Goal: Transaction & Acquisition: Purchase product/service

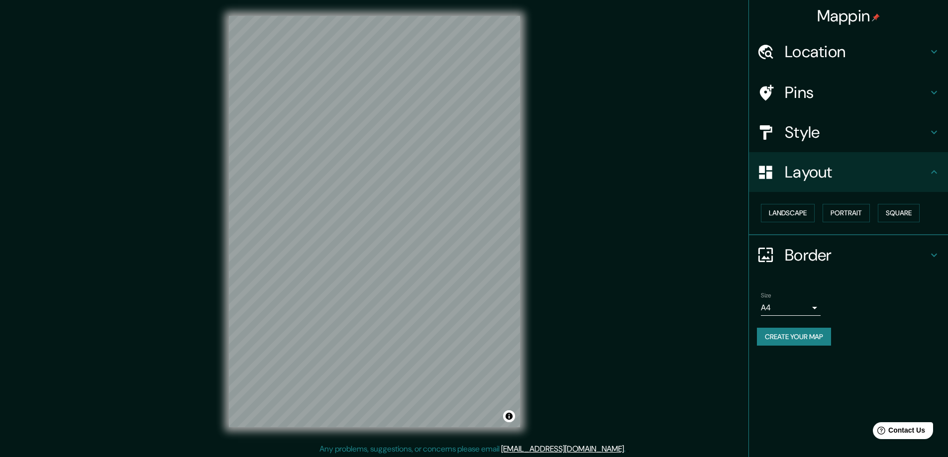
click at [792, 49] on h4 "Location" at bounding box center [856, 52] width 143 height 20
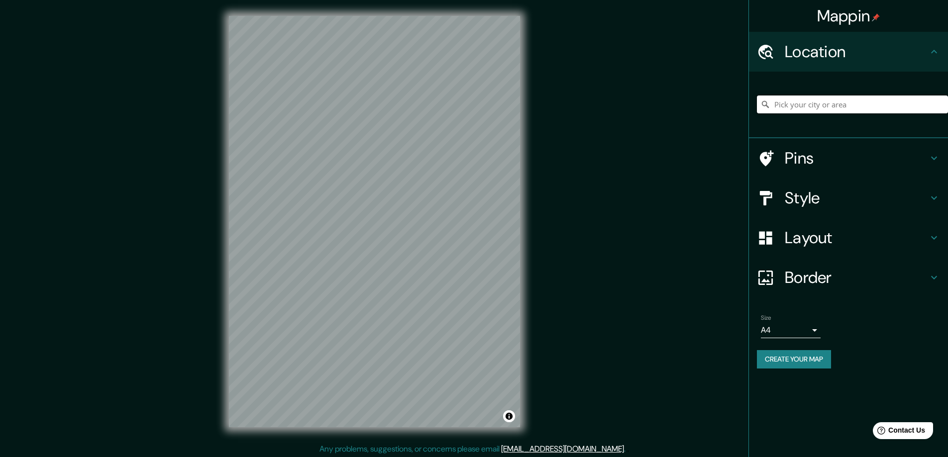
click at [790, 107] on input "Pick your city or area" at bounding box center [852, 105] width 191 height 18
paste input "Erfurter Str. 35, 31832 Springe"
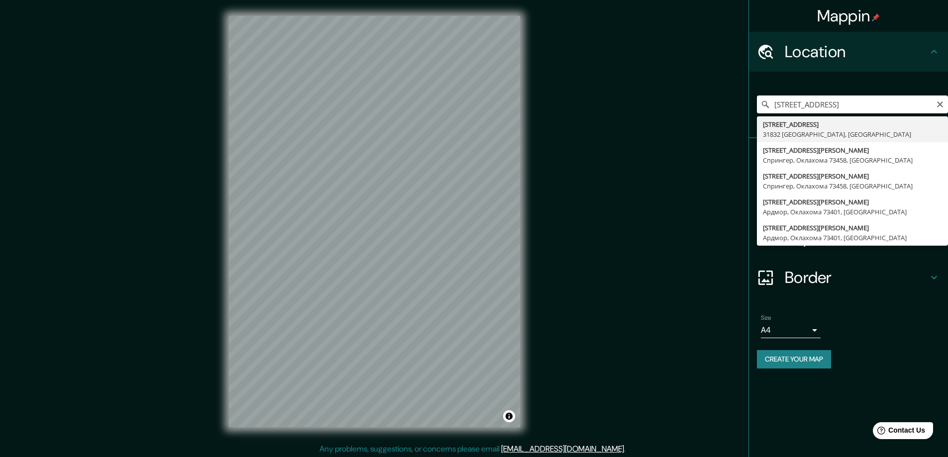
type input "Erfurter Straße 35, 31832 Шпринге, Германия"
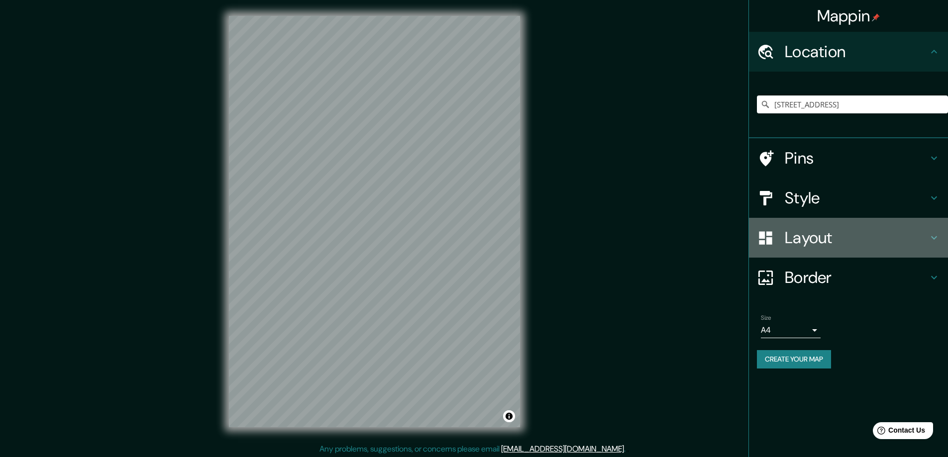
click at [803, 238] on h4 "Layout" at bounding box center [856, 238] width 143 height 20
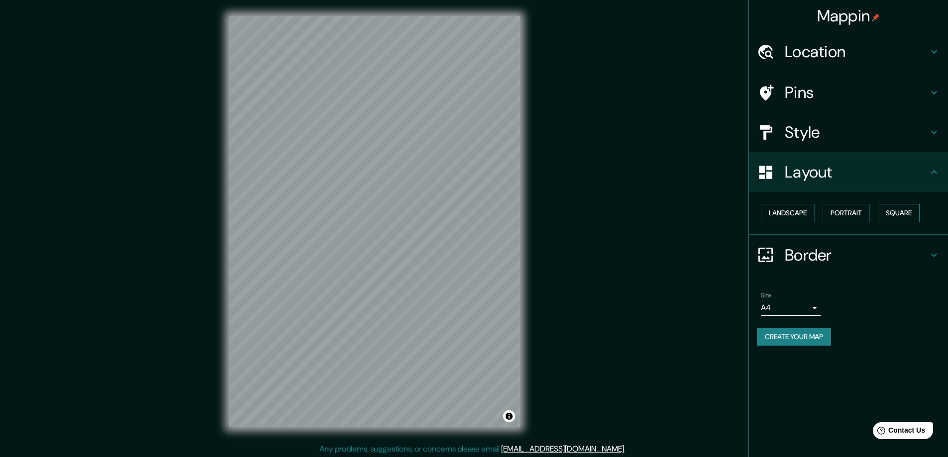
click at [897, 215] on button "Square" at bounding box center [899, 213] width 42 height 18
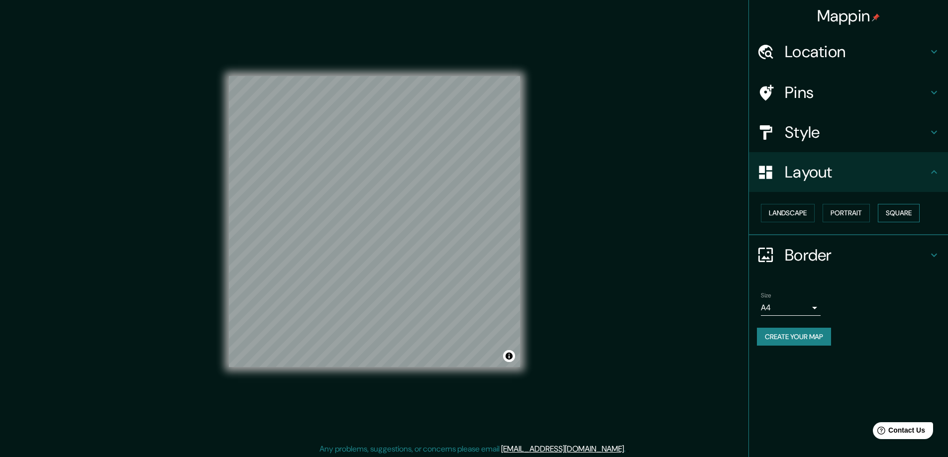
click at [912, 217] on button "Square" at bounding box center [899, 213] width 42 height 18
click at [816, 308] on body "Mappin Location Erfurter Straße 35, 31832 Шпринге, Германия Pins Style Layout L…" at bounding box center [474, 228] width 948 height 457
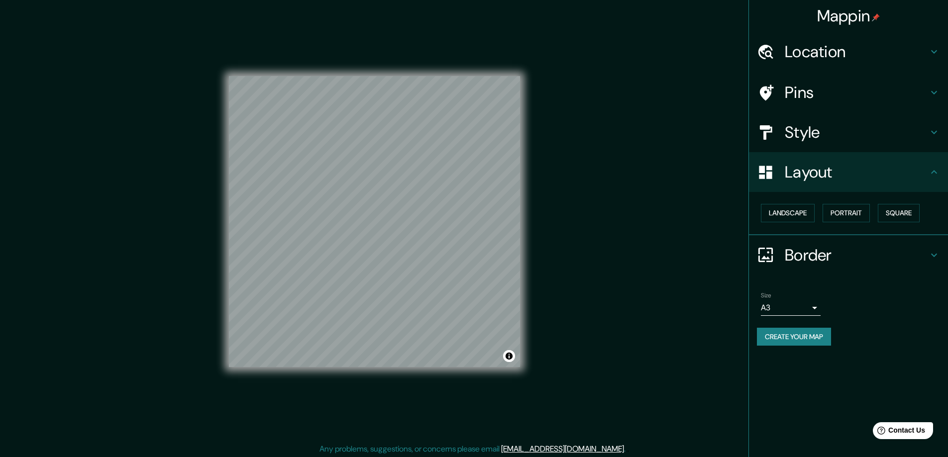
click at [788, 337] on button "Create your map" at bounding box center [794, 337] width 74 height 18
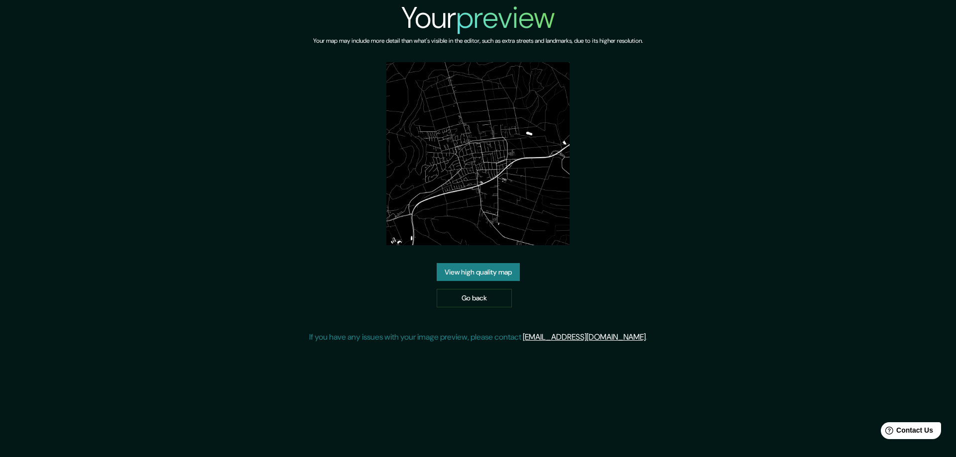
click at [461, 268] on link "View high quality map" at bounding box center [477, 272] width 83 height 18
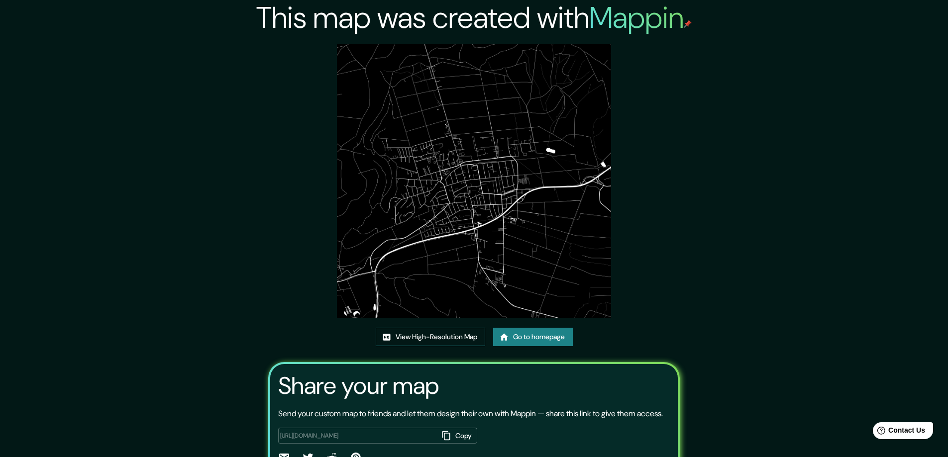
click at [400, 337] on link "View High-Resolution Map" at bounding box center [430, 337] width 109 height 18
click at [514, 332] on link "Go to homepage" at bounding box center [533, 337] width 80 height 18
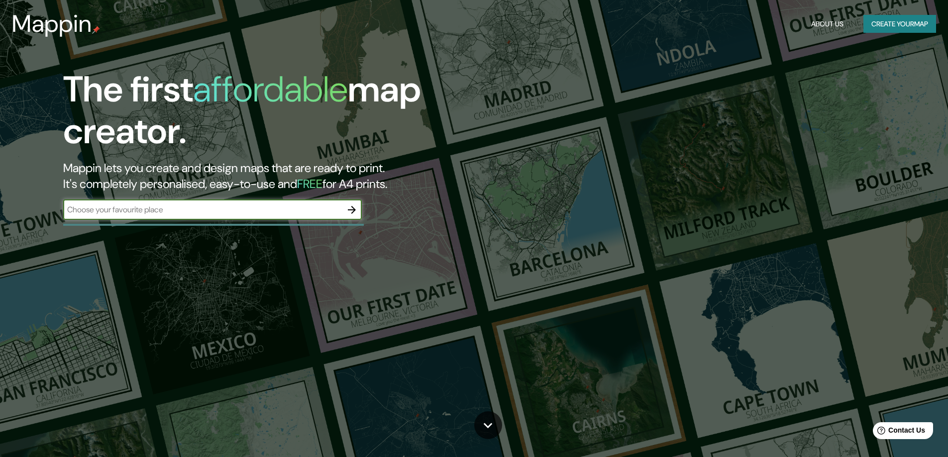
click at [351, 214] on icon "button" at bounding box center [352, 210] width 12 height 12
